Goal: Transaction & Acquisition: Purchase product/service

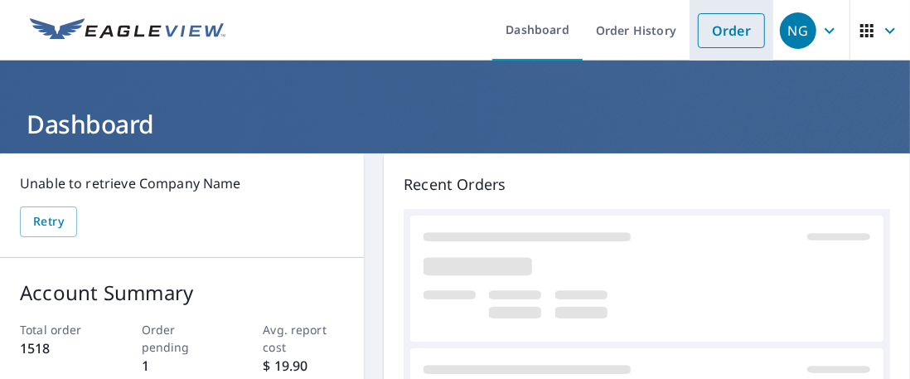
click at [726, 29] on link "Order" at bounding box center [731, 30] width 67 height 35
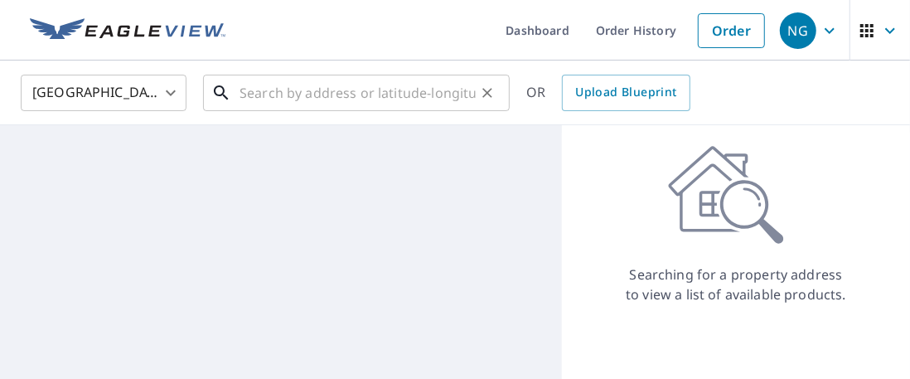
click at [290, 95] on input "text" at bounding box center [358, 93] width 236 height 46
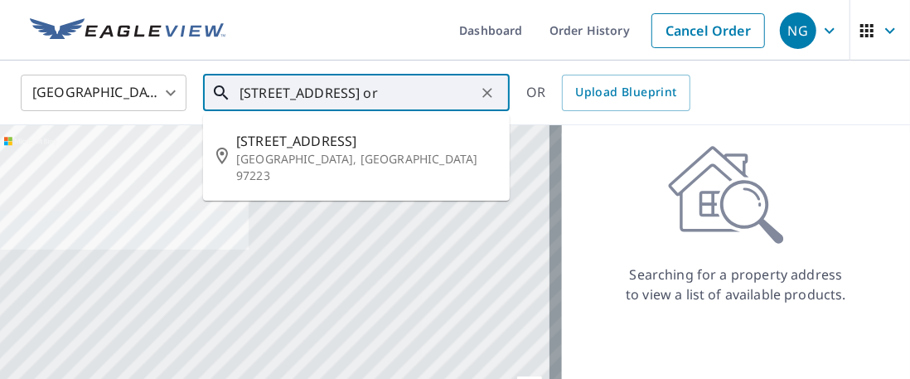
type input "[STREET_ADDRESS] or"
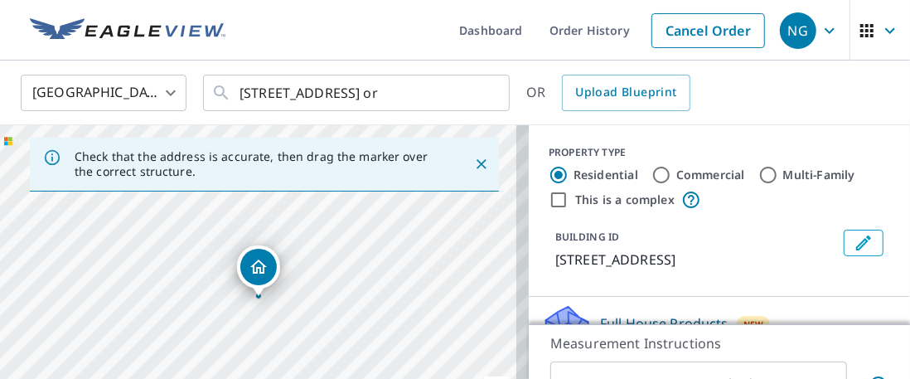
scroll to position [148, 0]
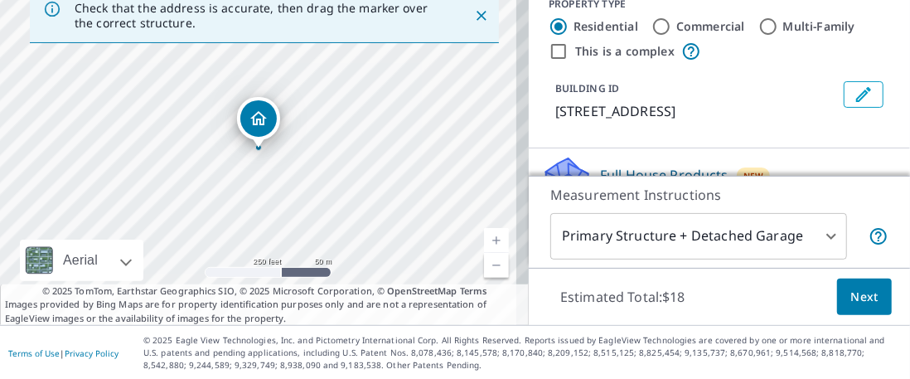
click at [862, 294] on span "Next" at bounding box center [865, 297] width 28 height 21
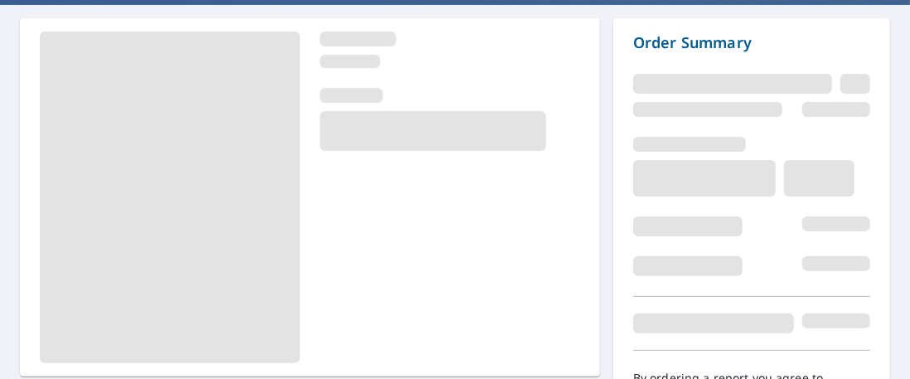
scroll to position [241, 0]
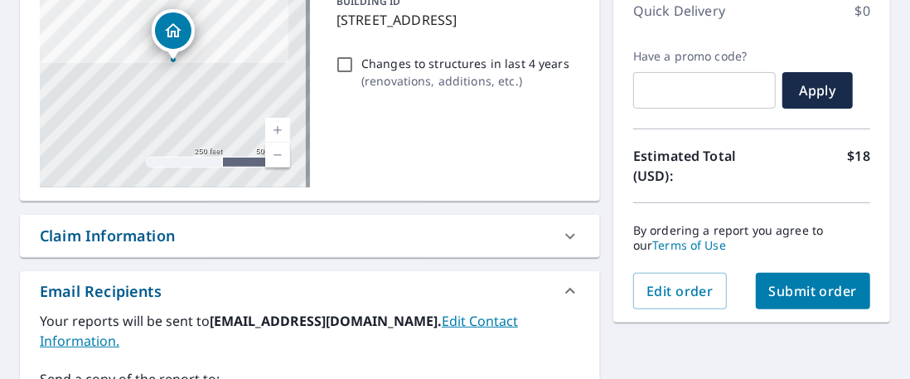
click at [827, 292] on span "Submit order" at bounding box center [813, 291] width 89 height 18
